Goal: Transaction & Acquisition: Purchase product/service

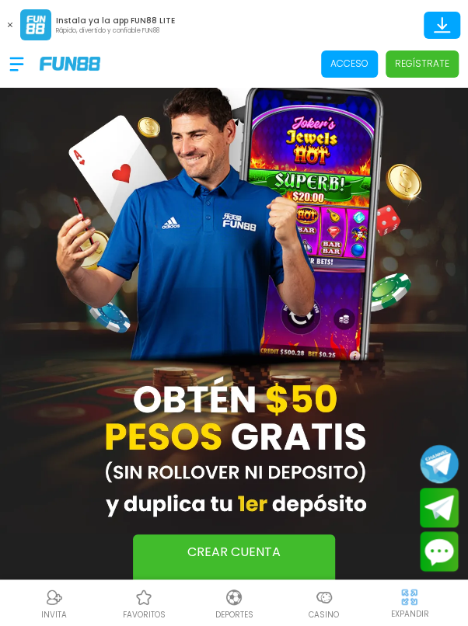
click at [354, 58] on p "Acceso" at bounding box center [349, 64] width 38 height 14
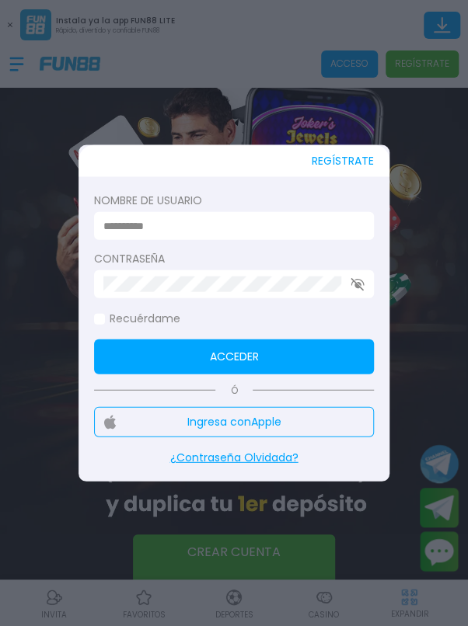
click at [155, 231] on input at bounding box center [229, 226] width 252 height 16
type input "*********"
click button "Acceder" at bounding box center [234, 357] width 280 height 35
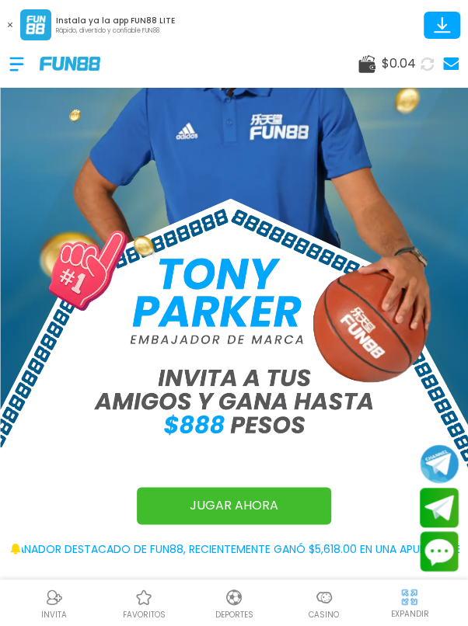
scroll to position [148, 0]
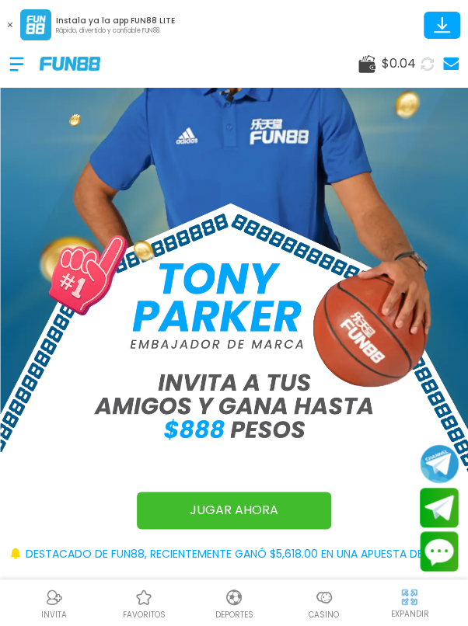
click at [9, 24] on use at bounding box center [10, 25] width 5 height 5
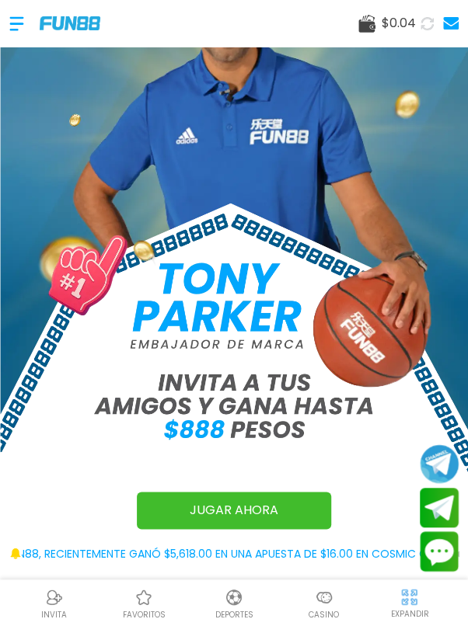
click at [396, 30] on span "$ 0.04" at bounding box center [399, 23] width 34 height 19
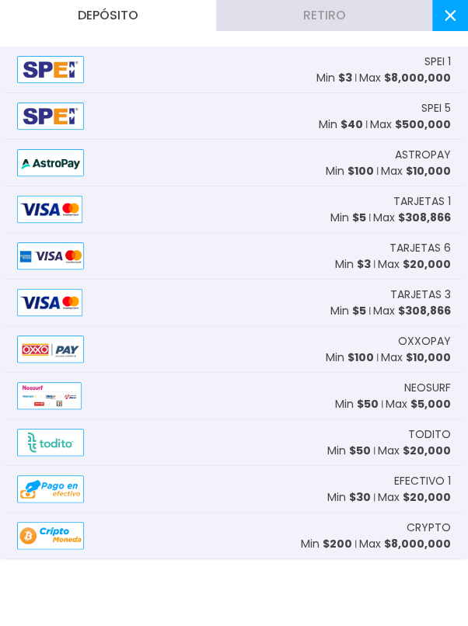
click at [68, 65] on img at bounding box center [50, 69] width 67 height 27
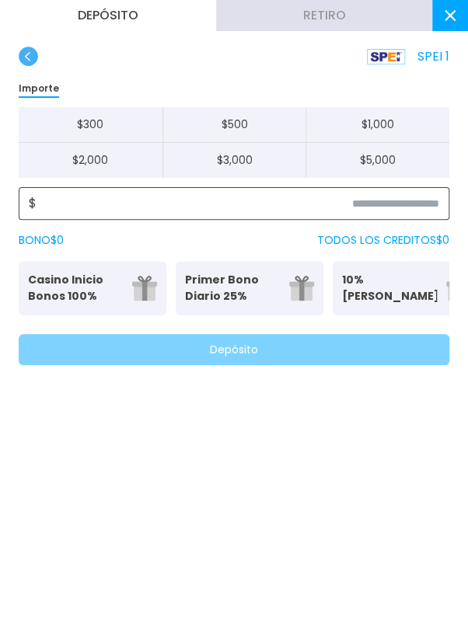
click at [71, 199] on input at bounding box center [238, 203] width 403 height 19
click at [69, 207] on input at bounding box center [238, 203] width 403 height 19
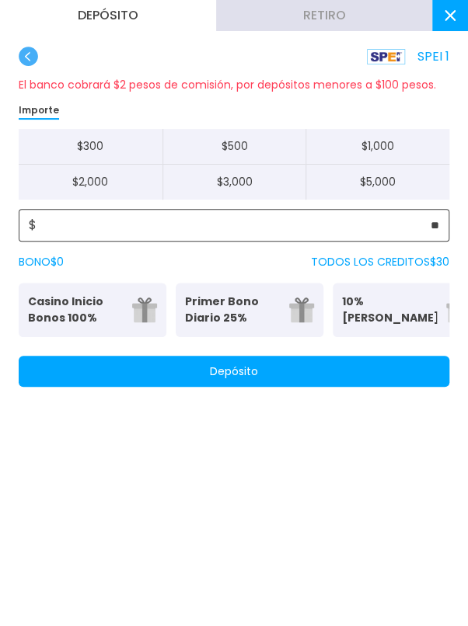
type input "**"
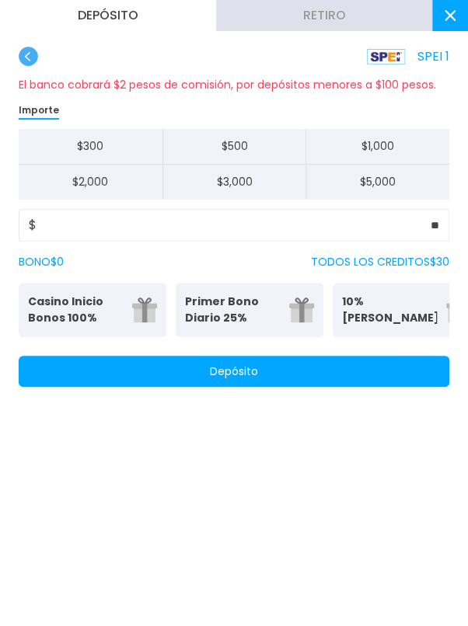
click at [130, 368] on button "Depósito" at bounding box center [234, 371] width 431 height 31
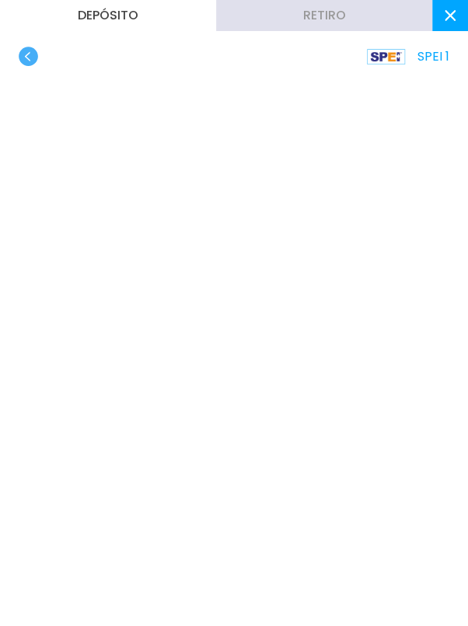
scroll to position [560, 0]
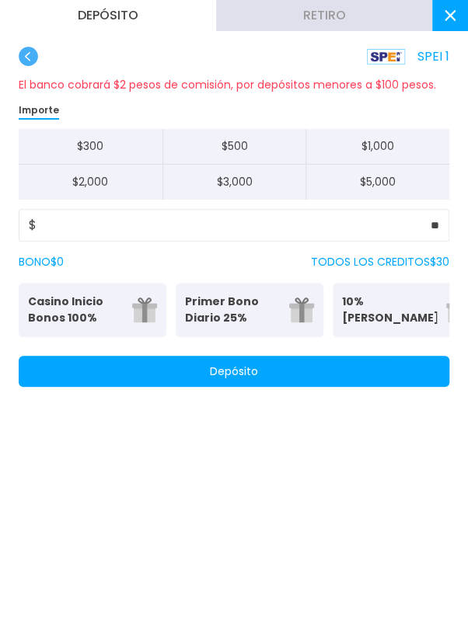
click at [459, 8] on button at bounding box center [450, 15] width 36 height 31
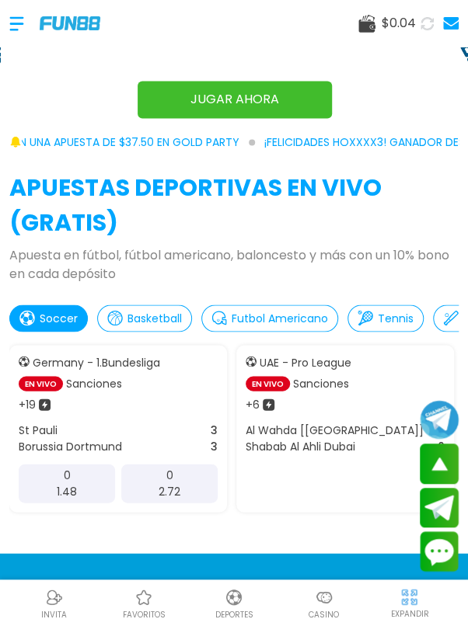
click at [455, 21] on use at bounding box center [451, 23] width 16 height 12
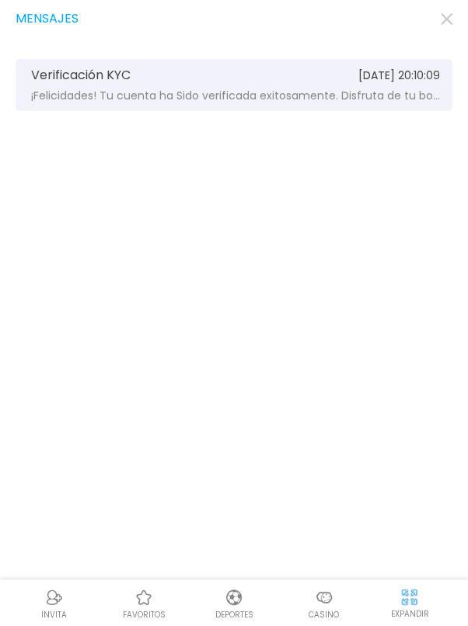
click at [450, 23] on use "button" at bounding box center [447, 19] width 12 height 12
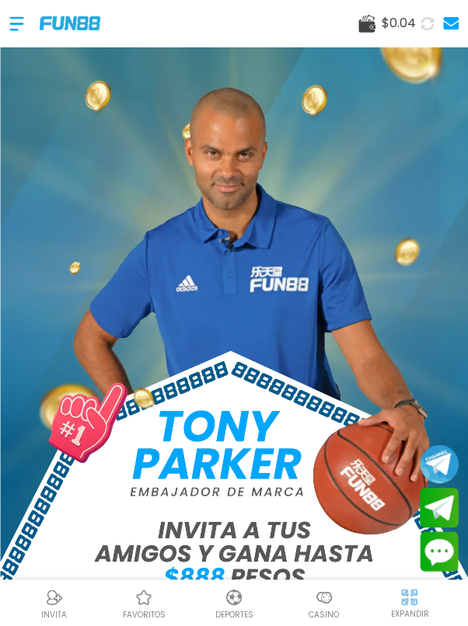
click at [408, 26] on span "$ 0.04" at bounding box center [399, 23] width 34 height 19
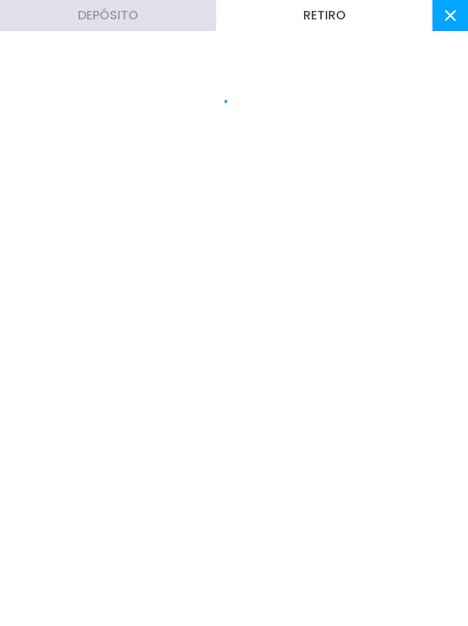
click at [461, 21] on button at bounding box center [450, 15] width 36 height 31
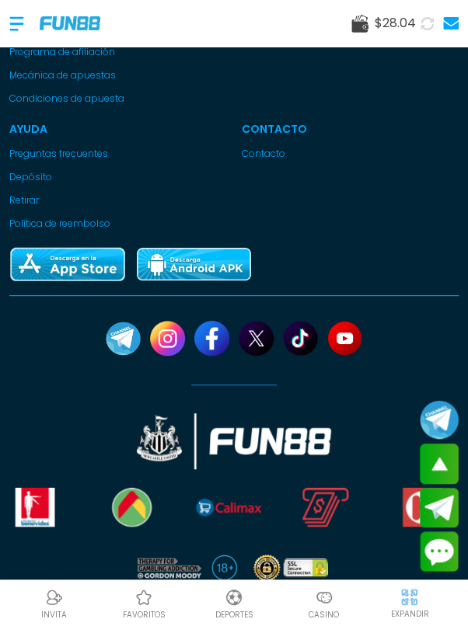
scroll to position [4168, 0]
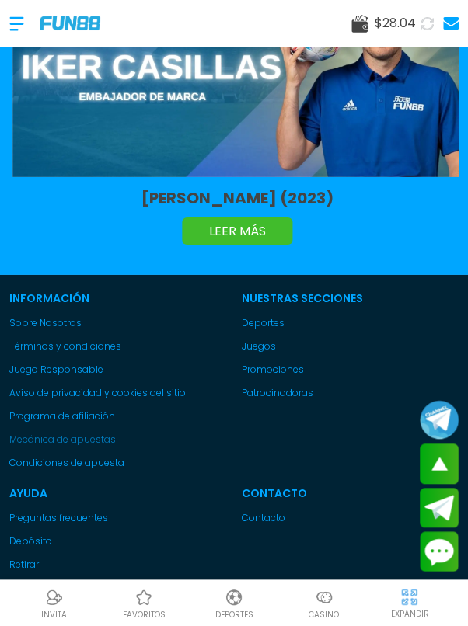
click at [78, 433] on link "Mecánica de apuestas" at bounding box center [117, 440] width 217 height 14
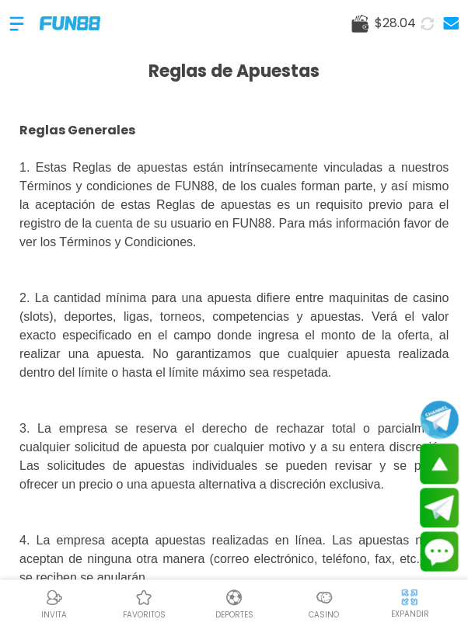
click at [21, 30] on div at bounding box center [24, 24] width 30 height 46
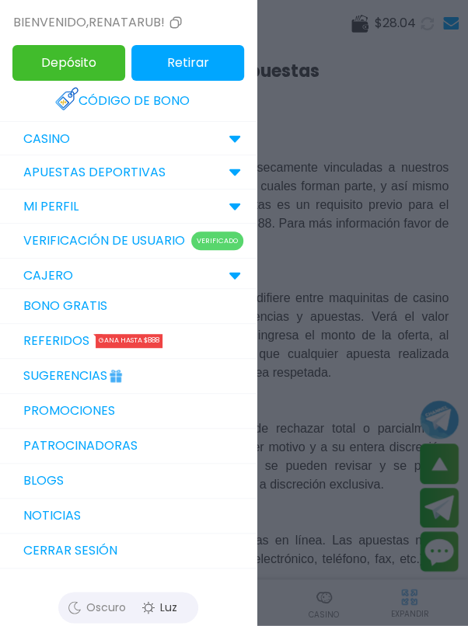
click at [214, 136] on div "CASINO" at bounding box center [128, 139] width 256 height 34
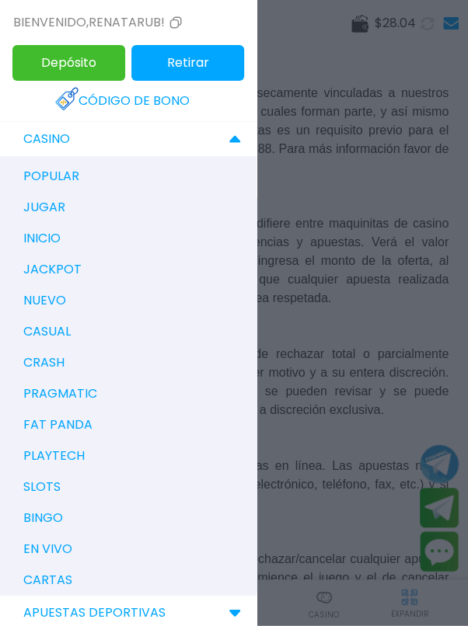
scroll to position [112, 0]
